Goal: Find contact information: Find contact information

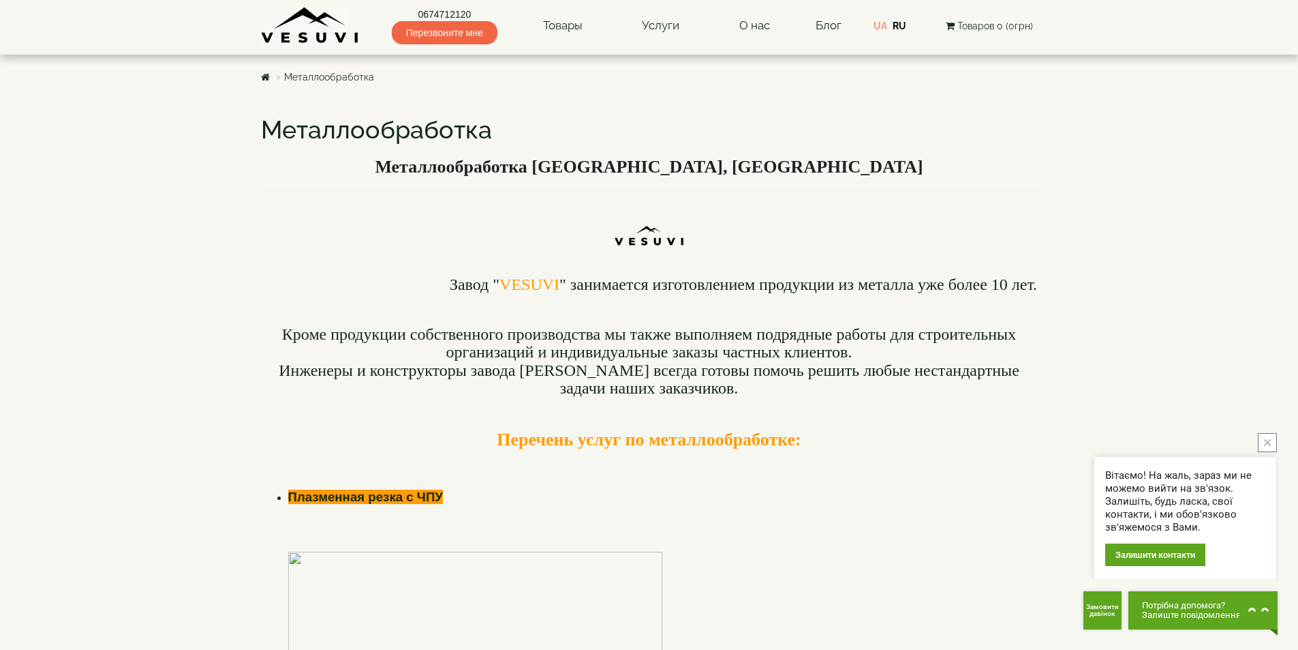
click at [1269, 442] on icon "close button" at bounding box center [1267, 442] width 7 height 7
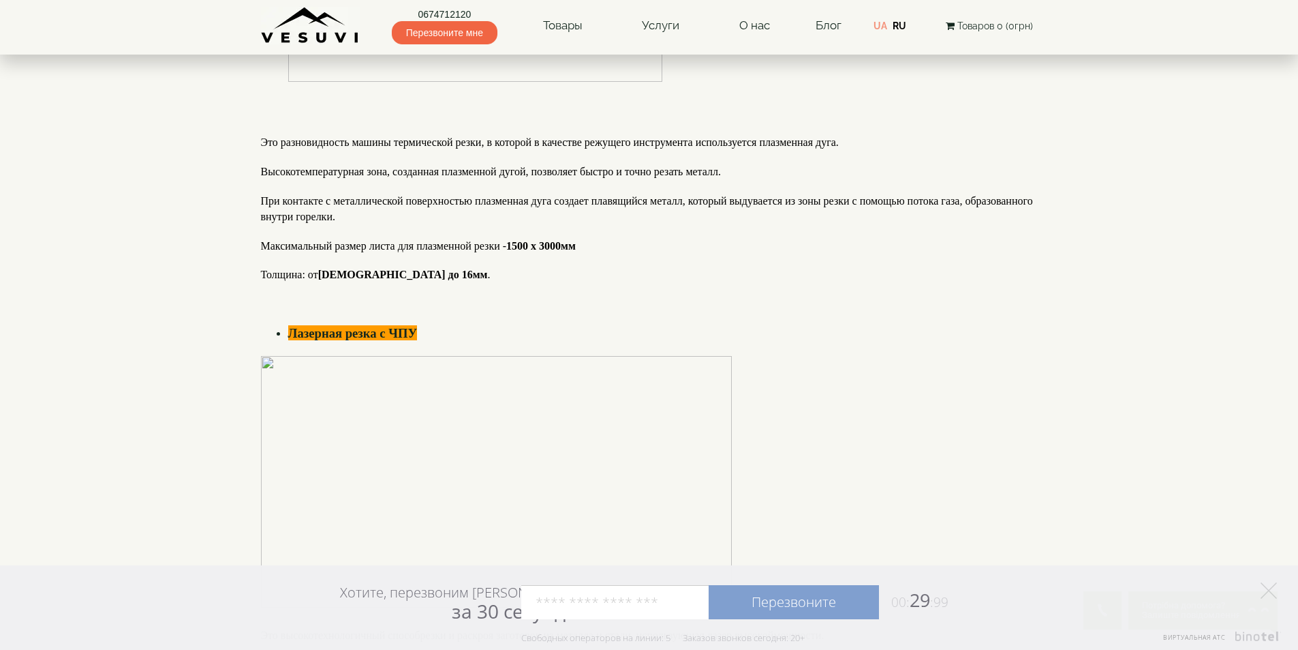
scroll to position [954, 0]
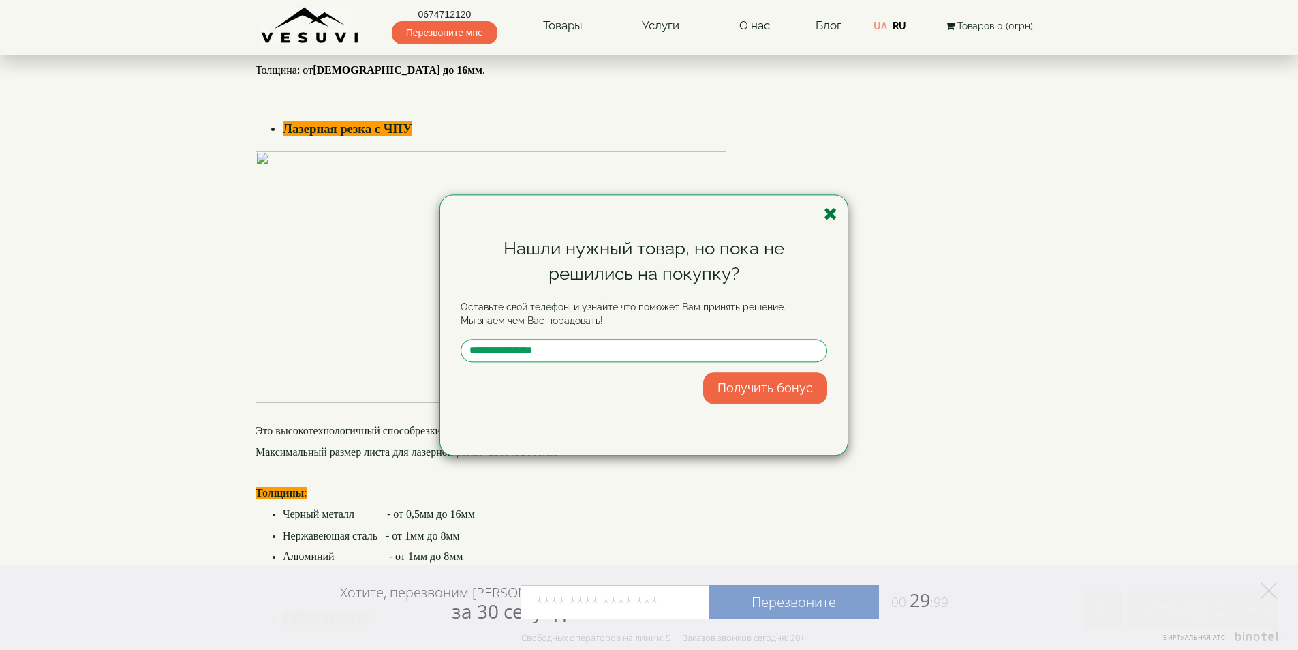
click at [832, 213] on icon "button" at bounding box center [831, 213] width 14 height 17
click at [832, 213] on div at bounding box center [644, 277] width 777 height 252
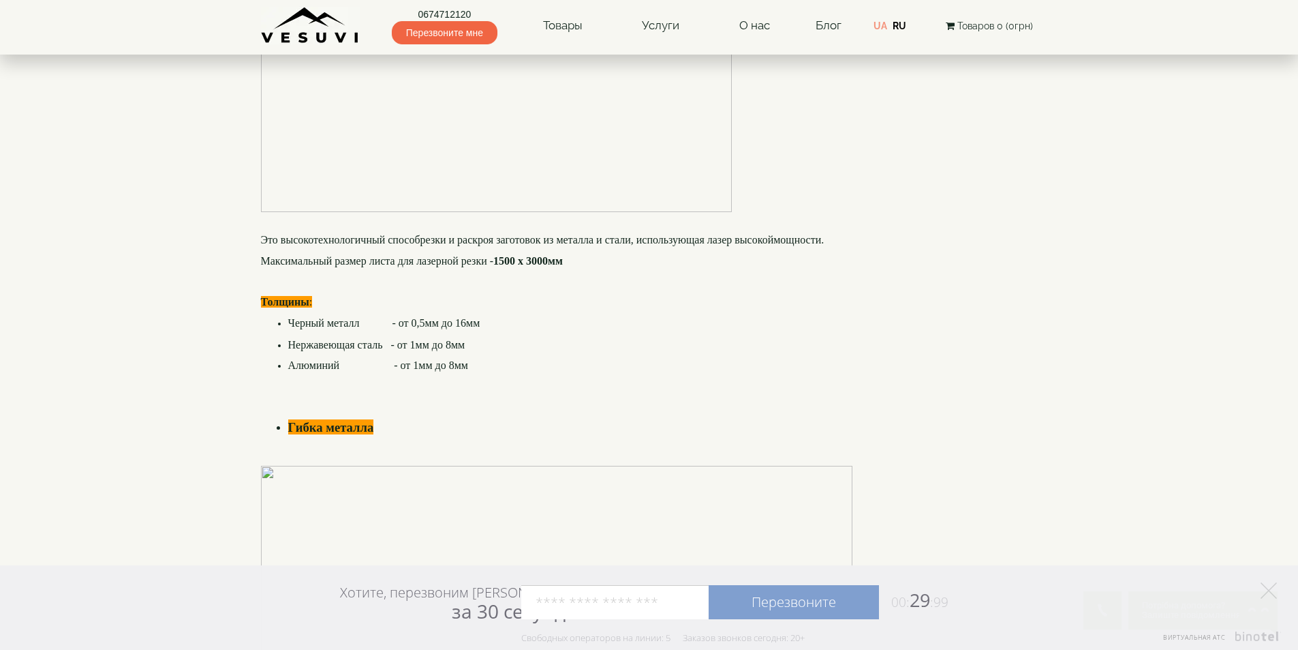
scroll to position [1159, 0]
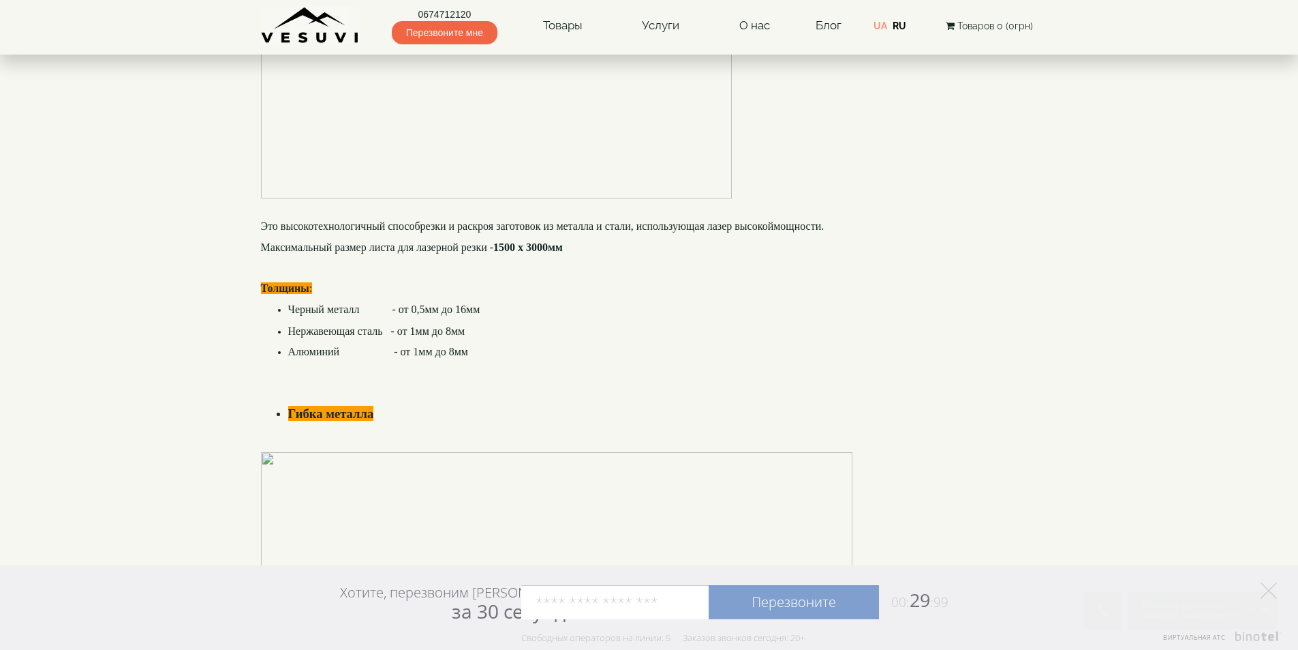
click at [806, 318] on li "Черный металл - от 0,5мм до 16мм" at bounding box center [663, 310] width 750 height 16
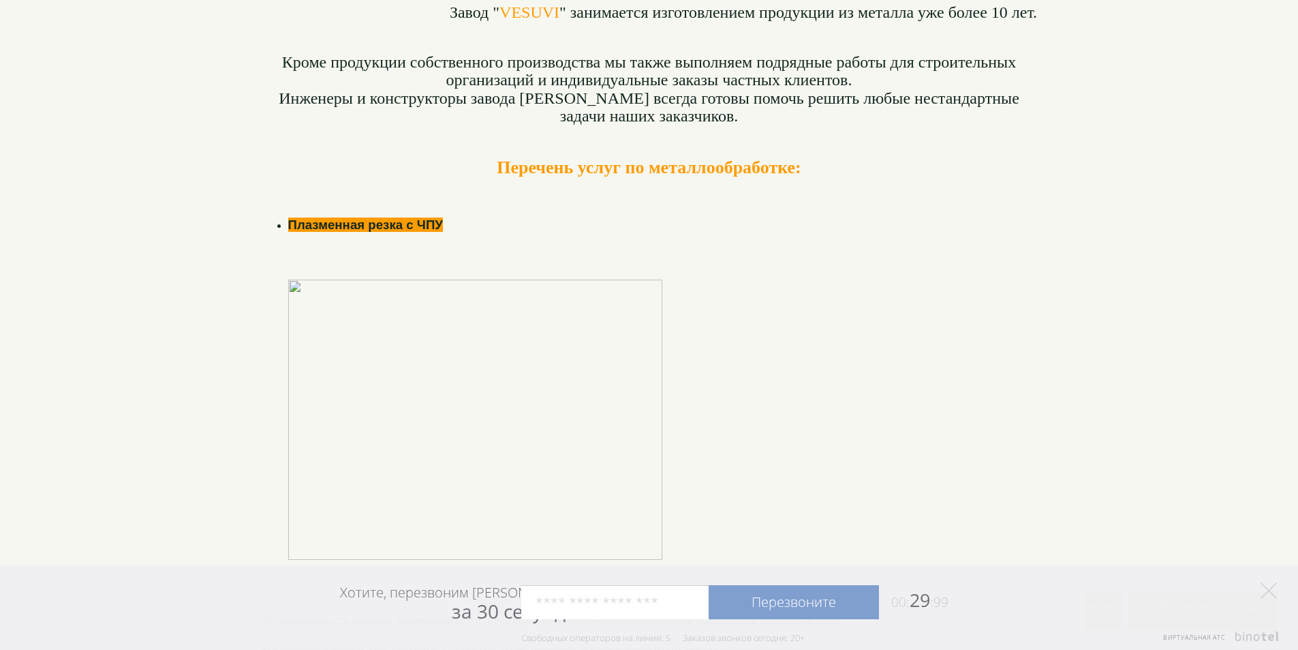
scroll to position [0, 0]
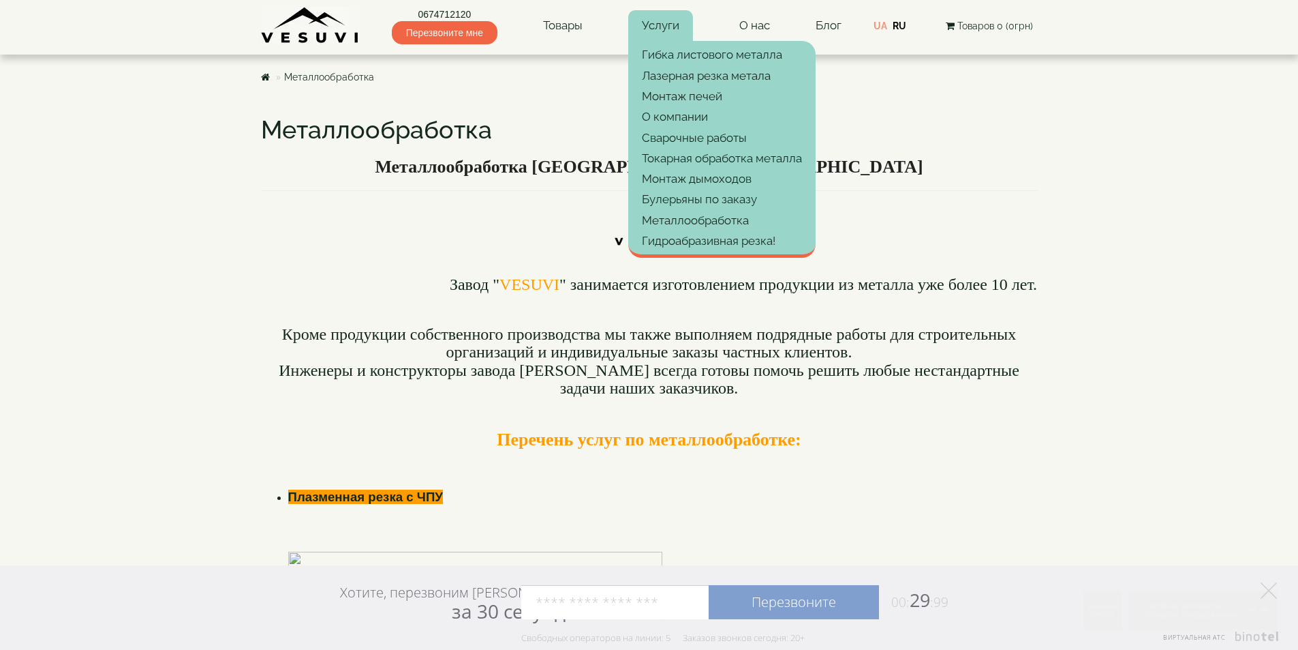
click at [671, 27] on link "Услуги" at bounding box center [660, 25] width 65 height 31
click at [675, 26] on link "Услуги" at bounding box center [660, 25] width 65 height 31
click at [714, 73] on link "Лазерная резка метала" at bounding box center [721, 75] width 187 height 20
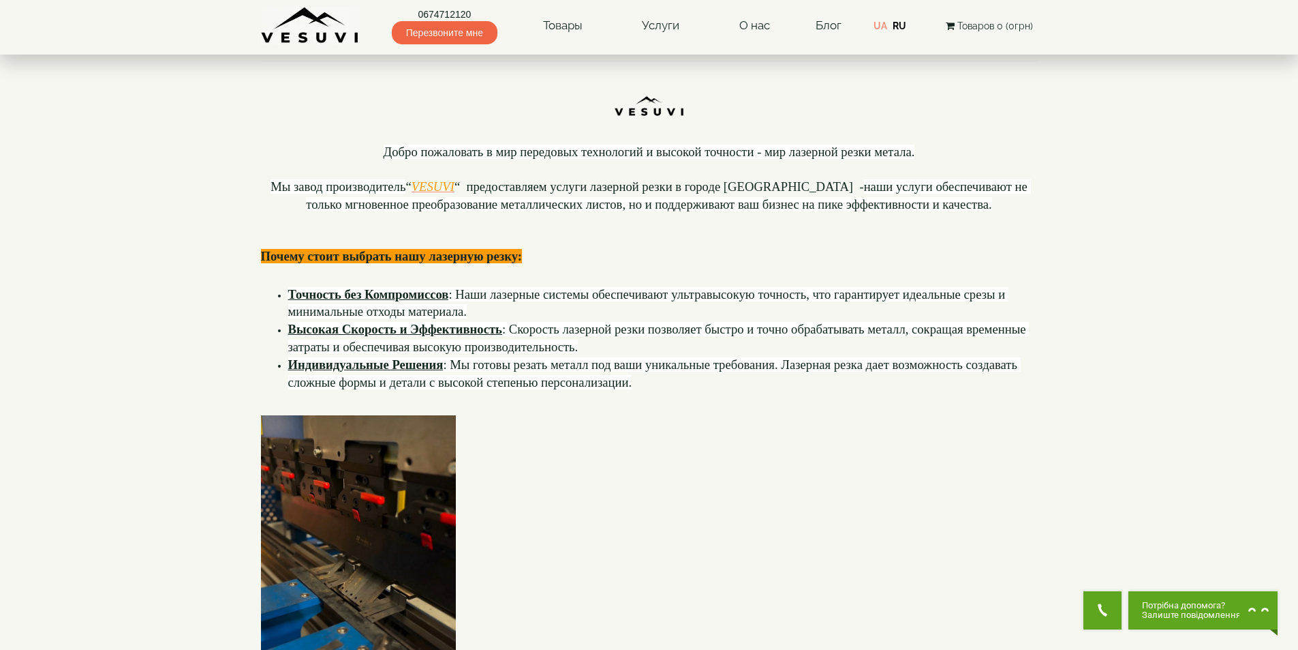
scroll to position [136, 0]
drag, startPoint x: 1162, startPoint y: 318, endPoint x: 1133, endPoint y: 307, distance: 31.5
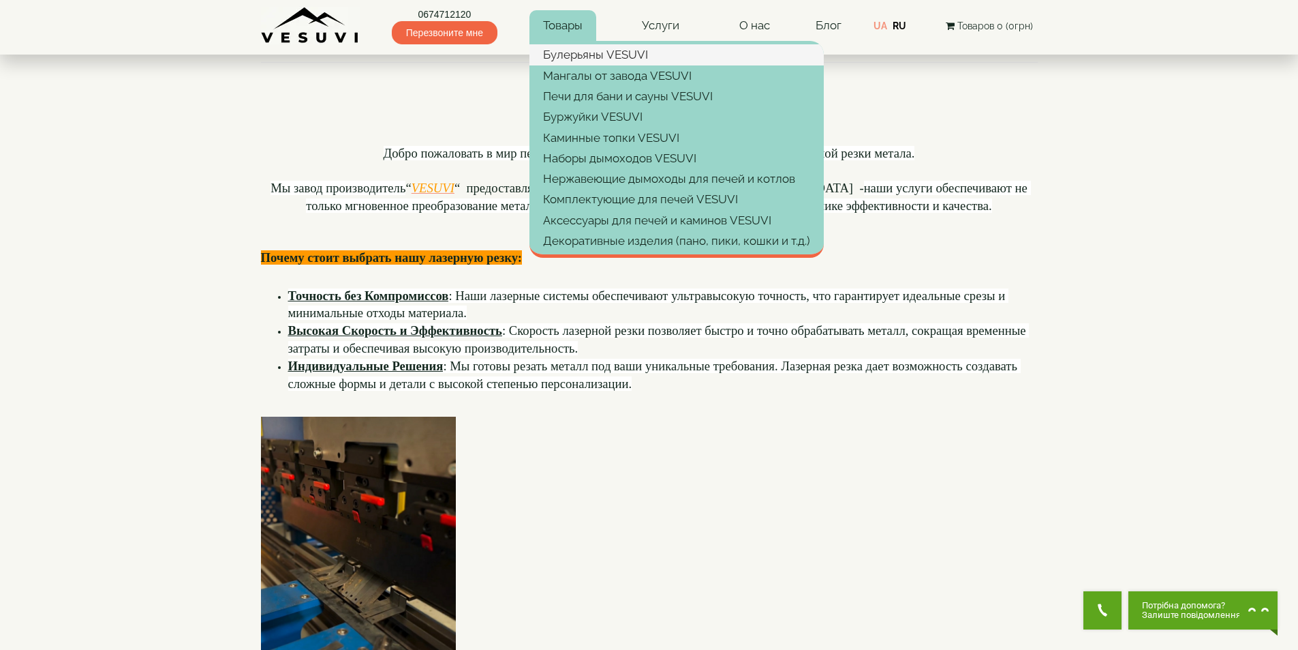
click at [583, 57] on link "Булерьяны VESUVI" at bounding box center [677, 54] width 294 height 20
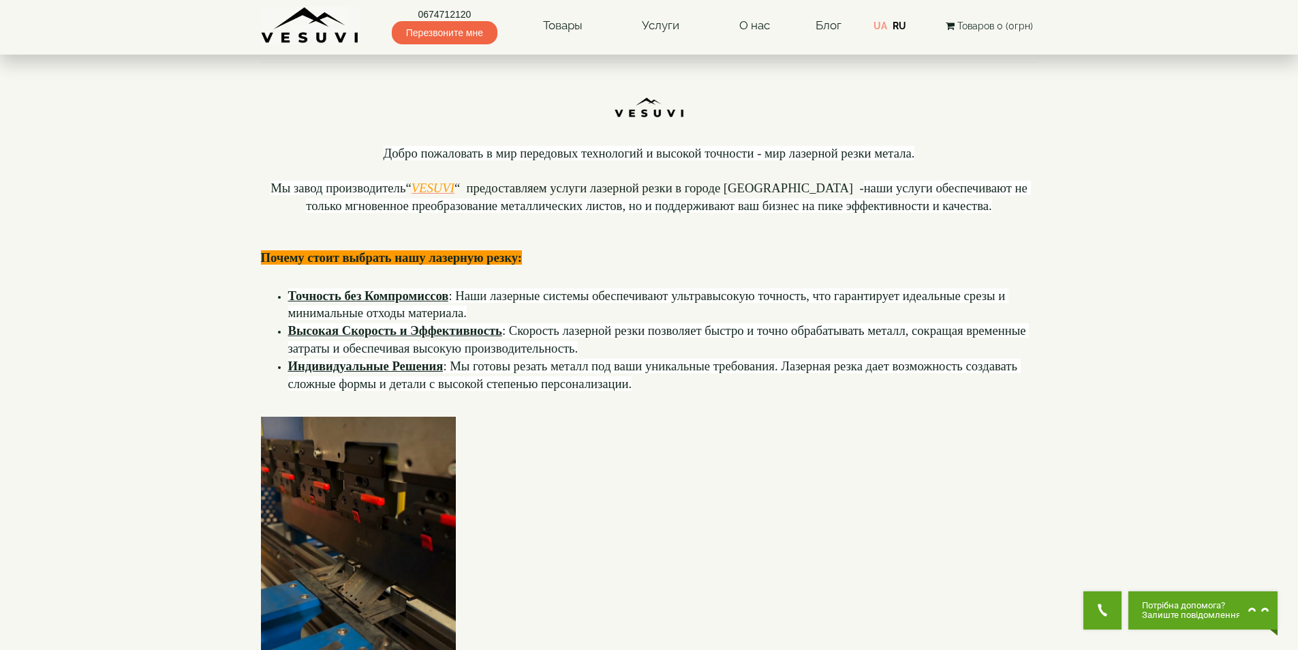
click at [1016, 150] on p "Добро пожаловать в мир передовых технологий и высокой точности - мир лазерной р…" at bounding box center [649, 153] width 777 height 18
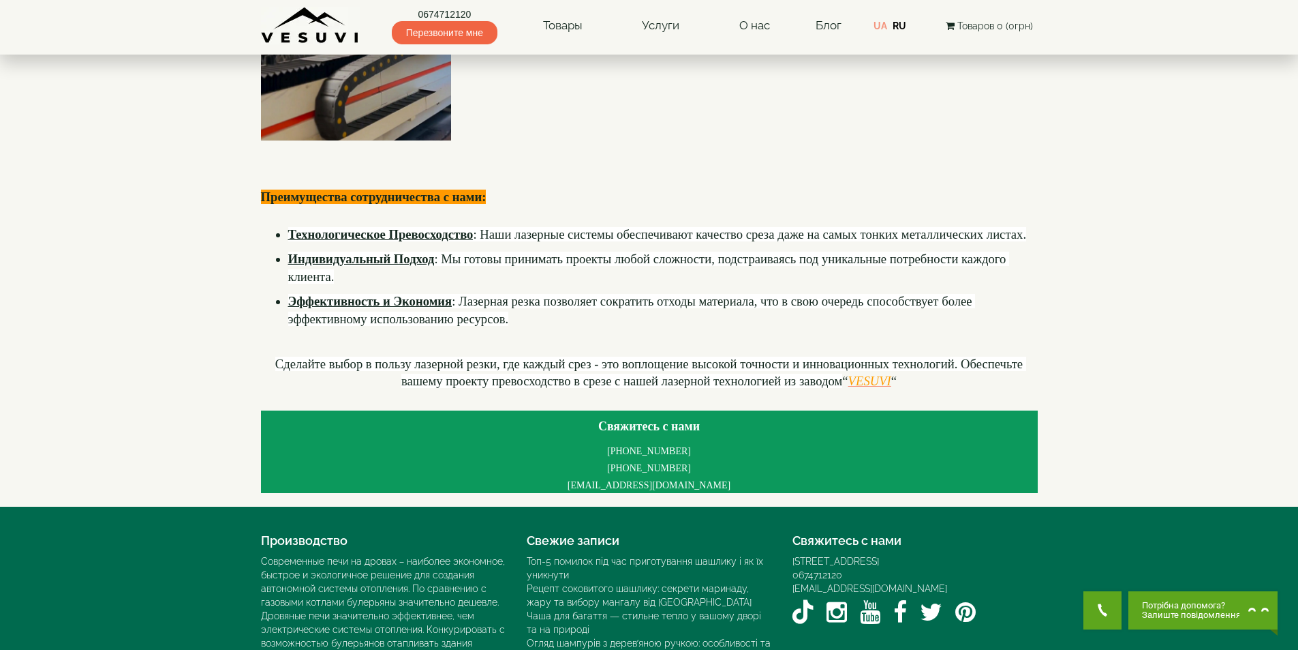
scroll to position [1041, 0]
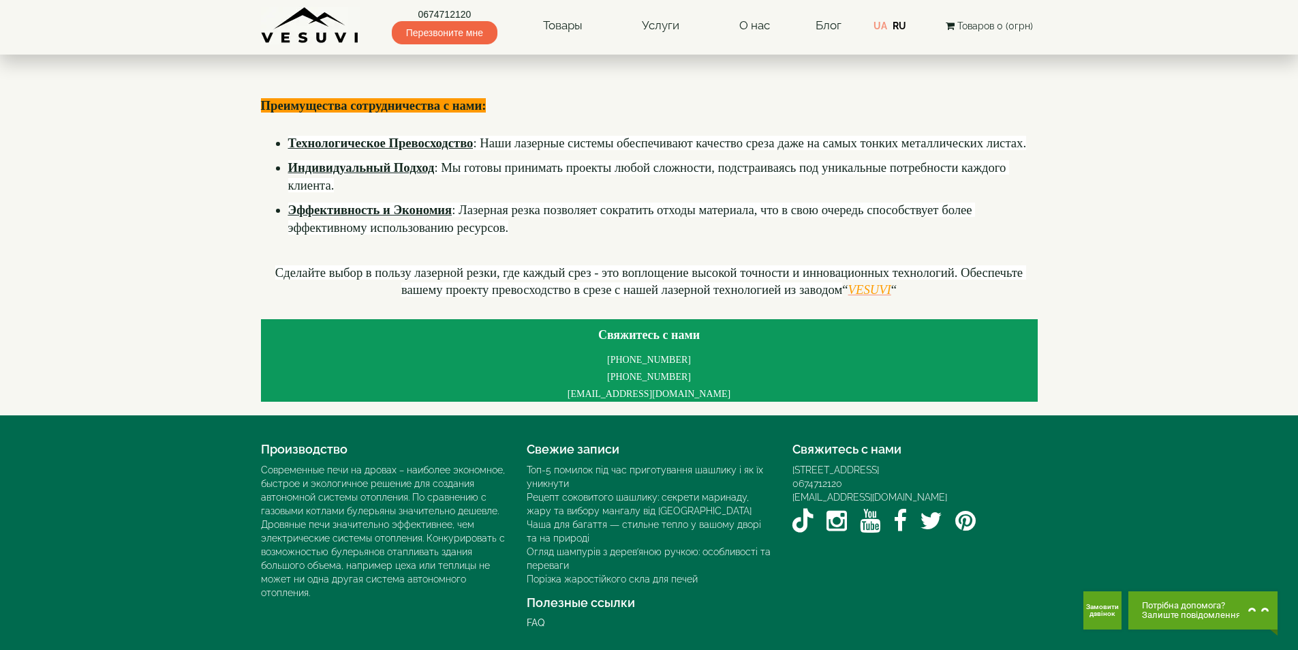
drag, startPoint x: 868, startPoint y: 470, endPoint x: 937, endPoint y: 469, distance: 68.8
click at [910, 469] on div "[STREET_ADDRESS]" at bounding box center [915, 470] width 245 height 14
click at [983, 469] on div "[STREET_ADDRESS]" at bounding box center [915, 470] width 245 height 14
drag, startPoint x: 988, startPoint y: 469, endPoint x: 1017, endPoint y: 466, distance: 29.4
click at [1017, 466] on div "[STREET_ADDRESS]" at bounding box center [915, 470] width 245 height 14
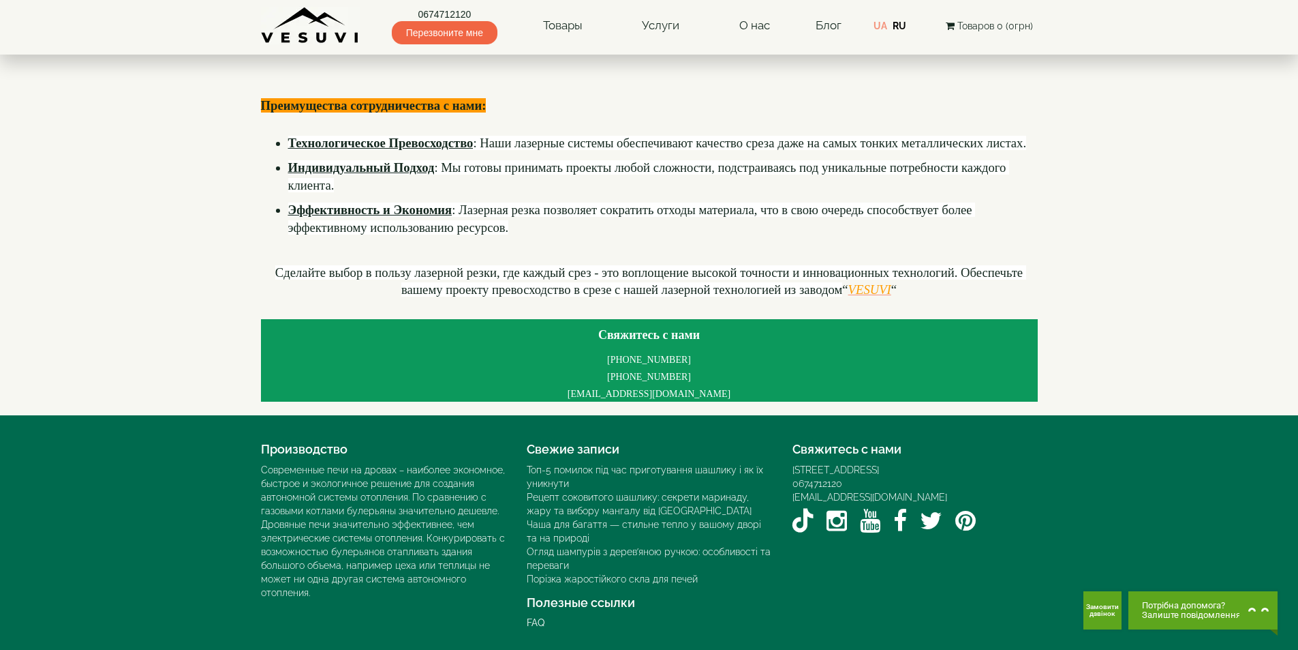
click at [1017, 466] on div "[STREET_ADDRESS]" at bounding box center [915, 470] width 245 height 14
drag, startPoint x: 1017, startPoint y: 466, endPoint x: 851, endPoint y: 471, distance: 165.7
click at [1013, 466] on div "[STREET_ADDRESS]" at bounding box center [915, 470] width 245 height 14
drag, startPoint x: 869, startPoint y: 472, endPoint x: 1005, endPoint y: 467, distance: 136.4
click at [1012, 469] on div "[STREET_ADDRESS]" at bounding box center [915, 470] width 245 height 14
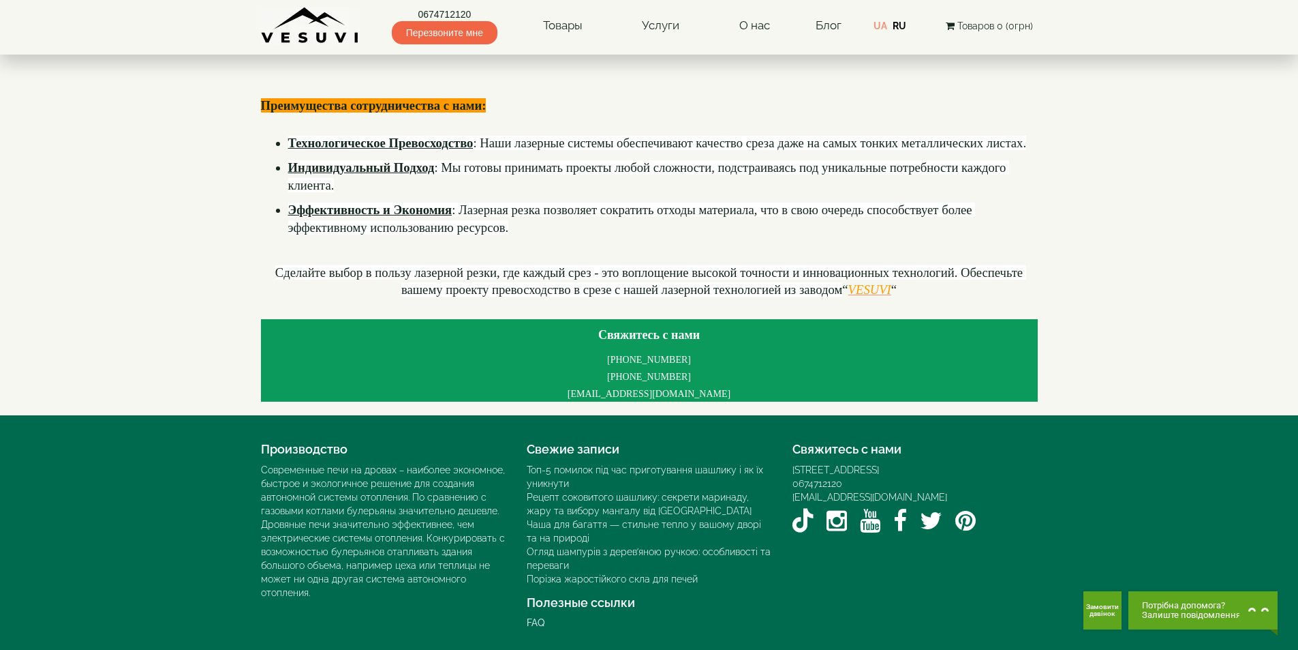
copy div "г. Киев, переулок Охотничий, 1Б"
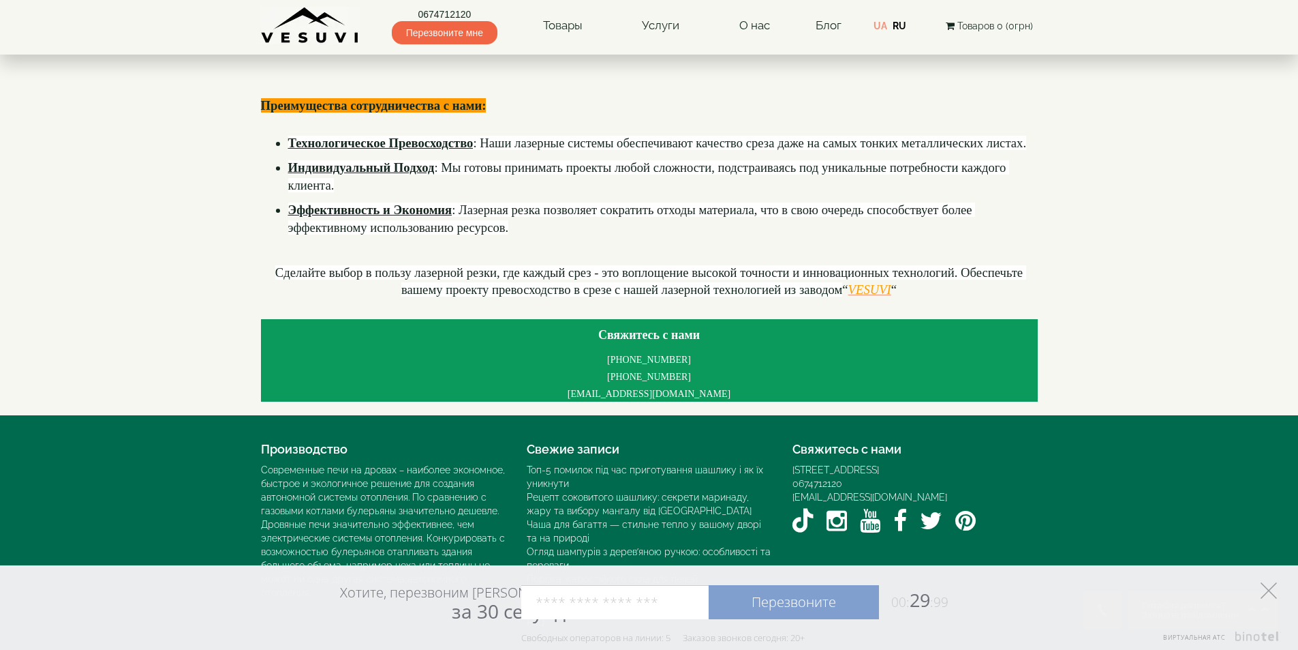
click at [1275, 587] on icon at bounding box center [1269, 590] width 16 height 16
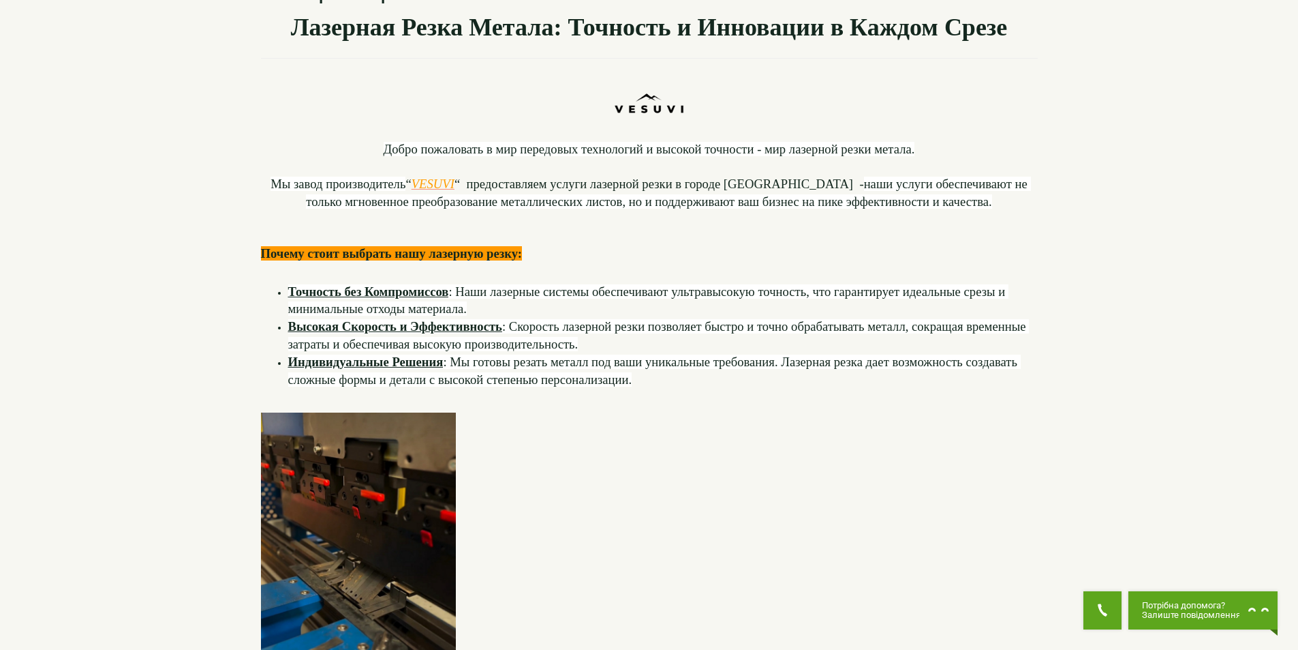
scroll to position [0, 0]
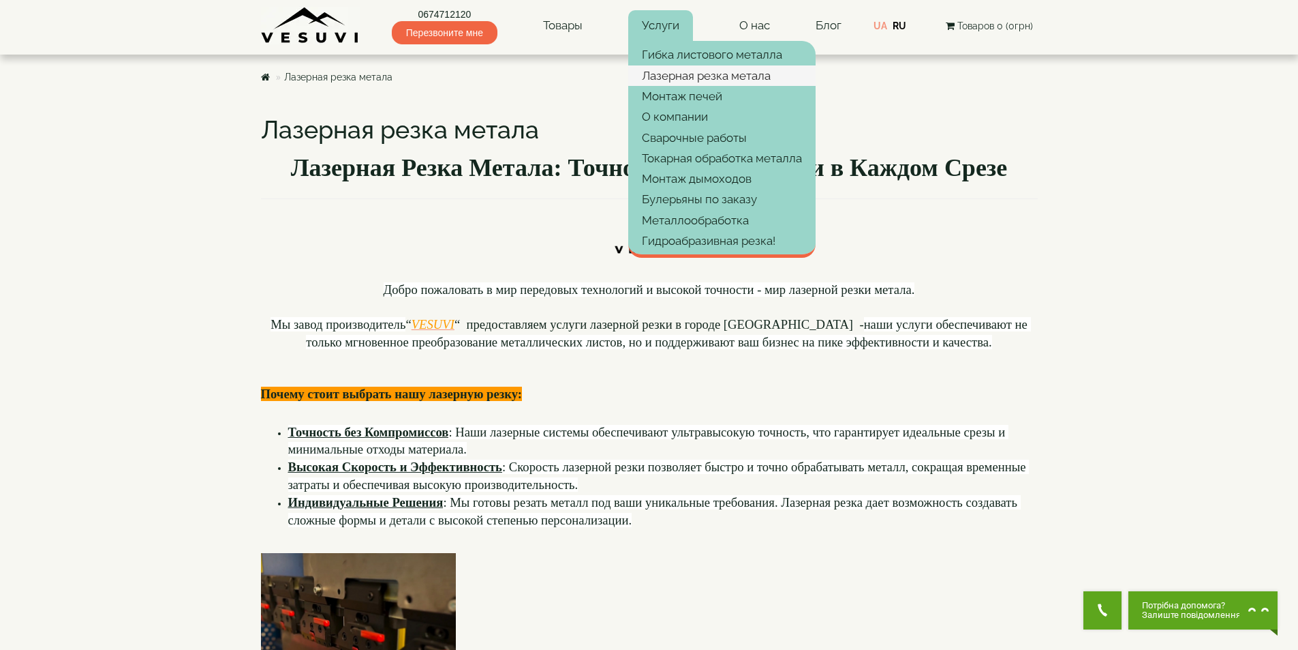
click at [704, 81] on link "Лазерная резка метала" at bounding box center [721, 75] width 187 height 20
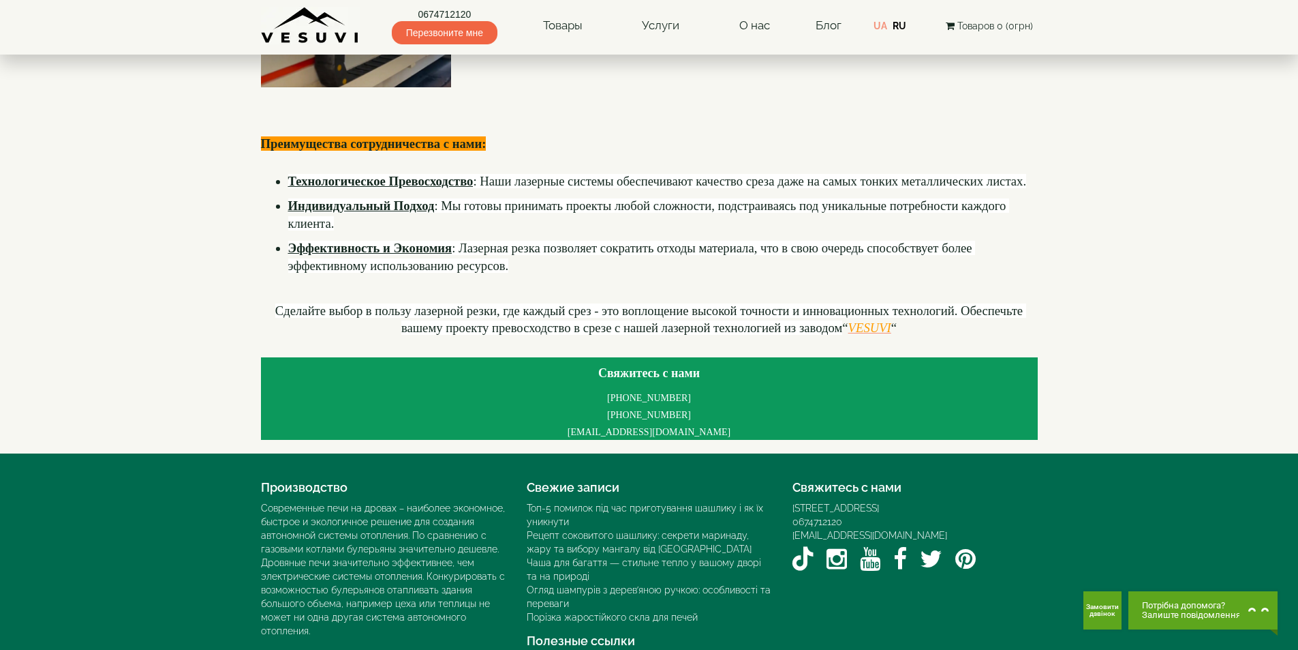
scroll to position [1041, 0]
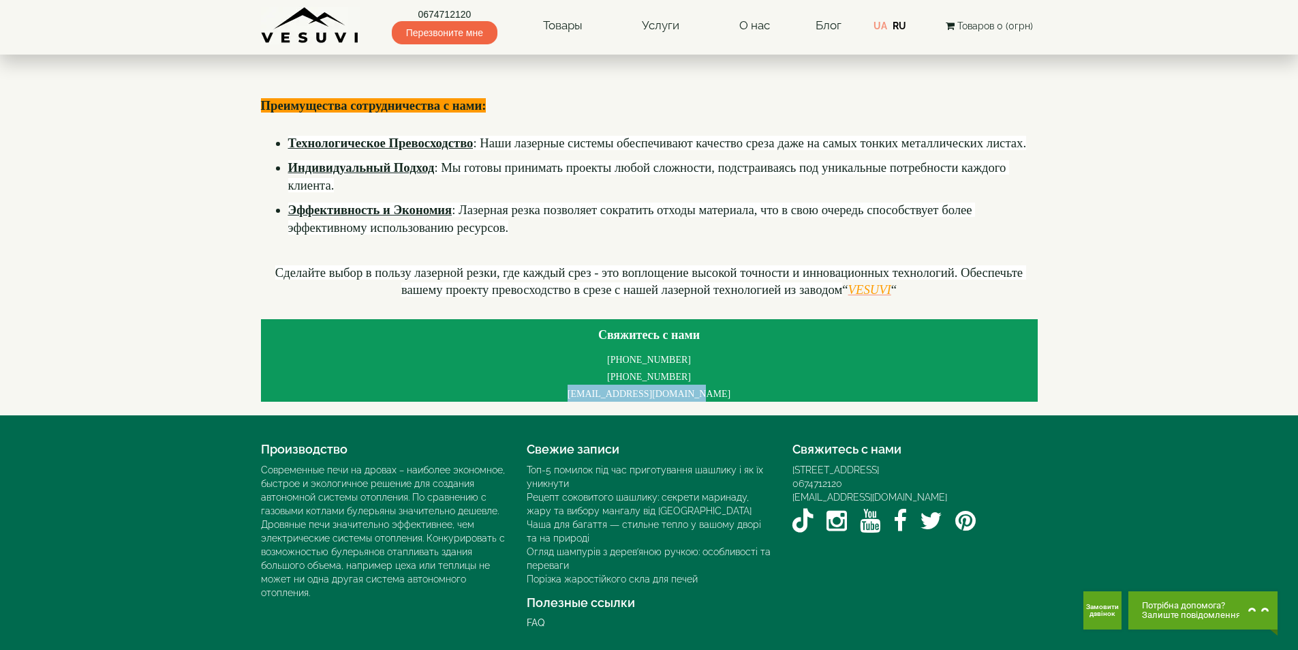
drag, startPoint x: 602, startPoint y: 391, endPoint x: 718, endPoint y: 388, distance: 115.9
click at [718, 388] on h4 "[PHONE_NUMBER] [PHONE_NUMBER] [EMAIL_ADDRESS][DOMAIN_NAME]" at bounding box center [649, 375] width 777 height 50
drag, startPoint x: 611, startPoint y: 356, endPoint x: 697, endPoint y: 362, distance: 86.1
click at [697, 362] on h4 "[PHONE_NUMBER] [PHONE_NUMBER] [EMAIL_ADDRESS][DOMAIN_NAME]" at bounding box center [649, 375] width 777 height 50
click at [733, 362] on h4 "[PHONE_NUMBER] [PHONE_NUMBER] [EMAIL_ADDRESS][DOMAIN_NAME]" at bounding box center [649, 375] width 777 height 50
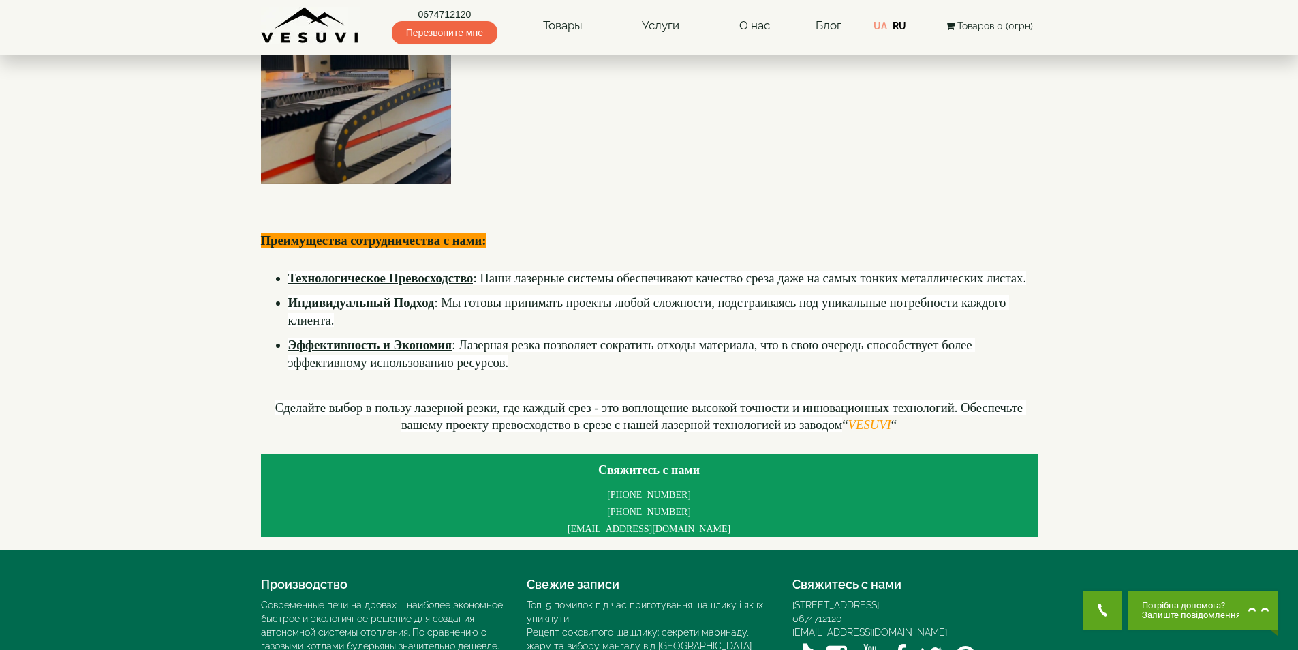
scroll to position [904, 0]
